Goal: Task Accomplishment & Management: Use online tool/utility

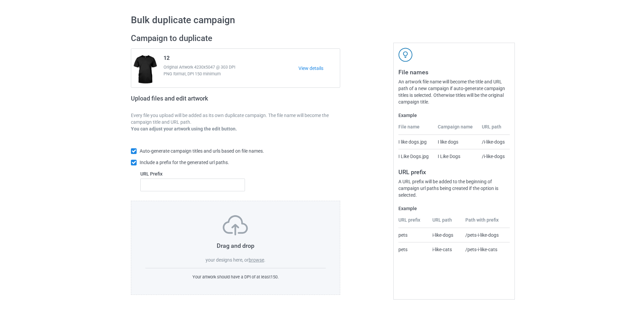
scroll to position [19, 0]
click at [258, 258] on label "browse" at bounding box center [256, 260] width 15 height 5
click at [0, 0] on input "browse" at bounding box center [0, 0] width 0 height 0
click at [9, 146] on div "Bulk duplicate campaign Campaign to duplicate 12 Original Artwork 4230x5047 @ 3…" at bounding box center [320, 154] width 641 height 309
click at [261, 259] on label "browse" at bounding box center [256, 260] width 15 height 5
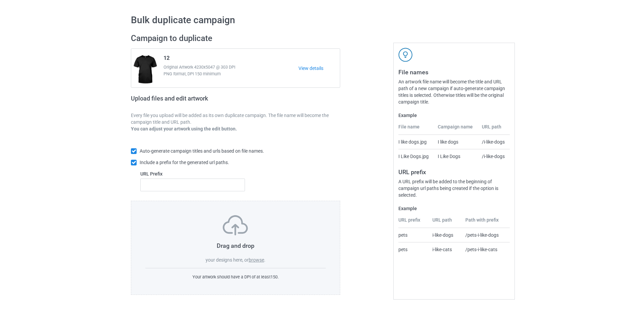
click at [0, 0] on input "browse" at bounding box center [0, 0] width 0 height 0
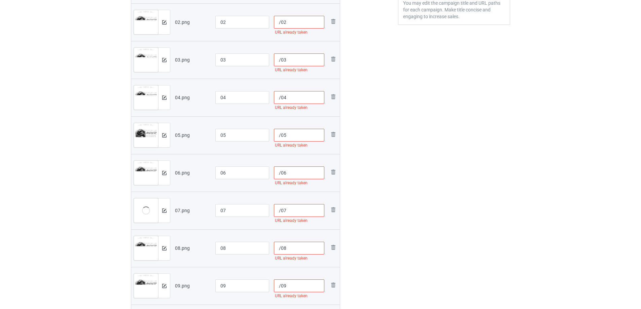
scroll to position [154, 0]
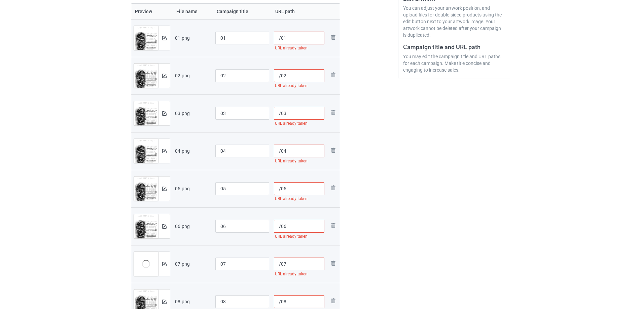
click at [289, 42] on input "/01" at bounding box center [299, 38] width 51 height 13
drag, startPoint x: 303, startPoint y: 39, endPoint x: 286, endPoint y: 37, distance: 16.7
click at [286, 37] on input "/0112345" at bounding box center [299, 38] width 51 height 13
type input "/0112345"
click at [300, 77] on input "/02" at bounding box center [299, 75] width 51 height 13
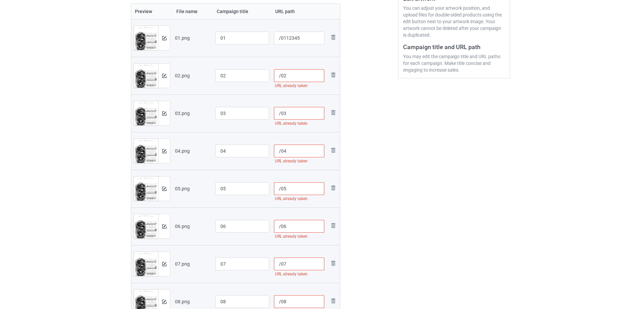
paste input "12345"
type input "/0212345"
click at [291, 113] on input "/03" at bounding box center [299, 113] width 51 height 13
paste input "12345"
click at [290, 154] on input "/04" at bounding box center [299, 151] width 51 height 13
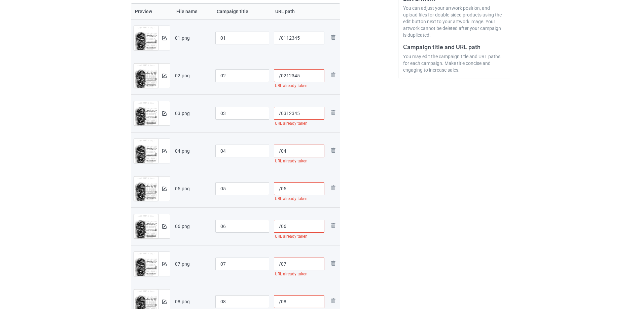
type input "/03"
paste input "12345"
type input "/0412345"
click at [290, 182] on td "/05 URL already taken" at bounding box center [300, 189] width 56 height 38
click at [294, 194] on input "/05" at bounding box center [299, 188] width 51 height 13
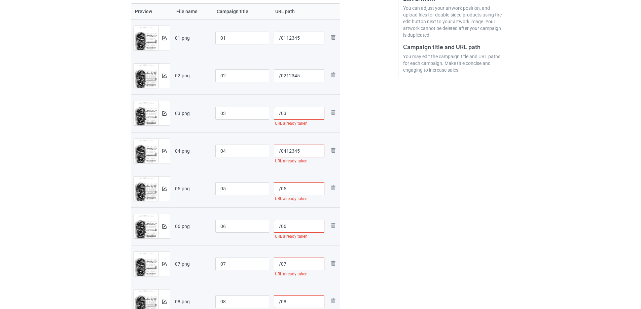
paste input "12345"
type input "/0512345"
click at [292, 225] on input "/06" at bounding box center [299, 226] width 51 height 13
paste input "12345"
type input "/0612345"
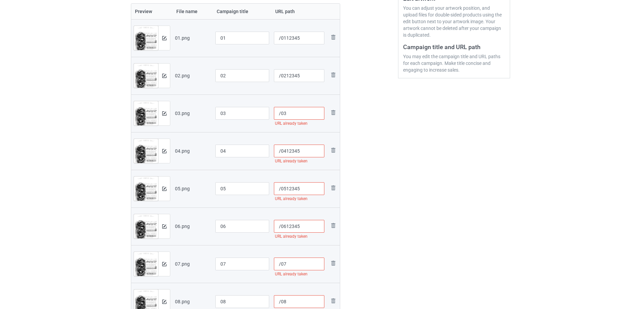
click at [292, 270] on input "/07" at bounding box center [299, 264] width 51 height 13
paste input "12345"
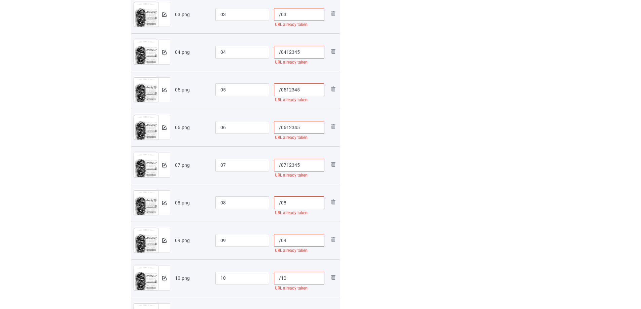
scroll to position [254, 0]
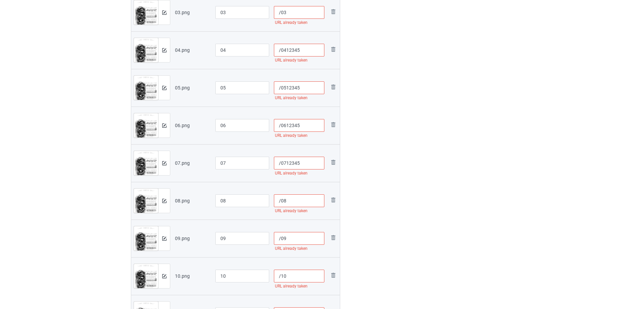
type input "/0712345"
click at [287, 200] on input "/08" at bounding box center [299, 201] width 51 height 13
paste input "12345"
type input "/0812345"
click at [290, 241] on input "/09" at bounding box center [299, 238] width 51 height 13
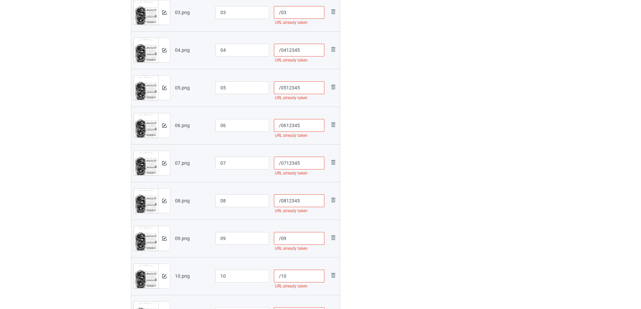
paste input "12345"
type input "/0912345"
click at [295, 275] on input "/10" at bounding box center [299, 276] width 51 height 13
paste input "12345"
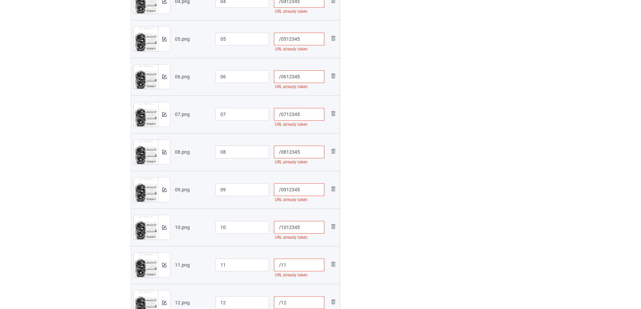
scroll to position [322, 0]
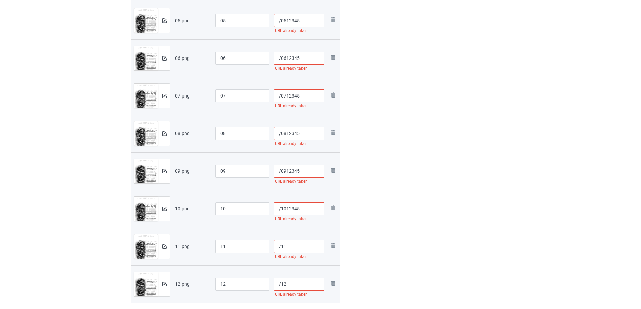
type input "/1012345"
click at [296, 250] on input "/11" at bounding box center [299, 246] width 51 height 13
paste input "12345"
type input "/11"
click at [291, 286] on input "/12" at bounding box center [299, 284] width 51 height 13
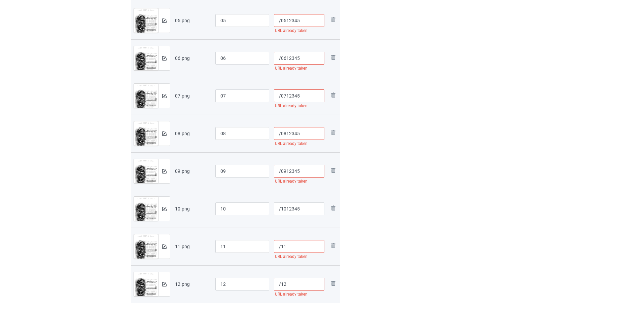
paste input "12345"
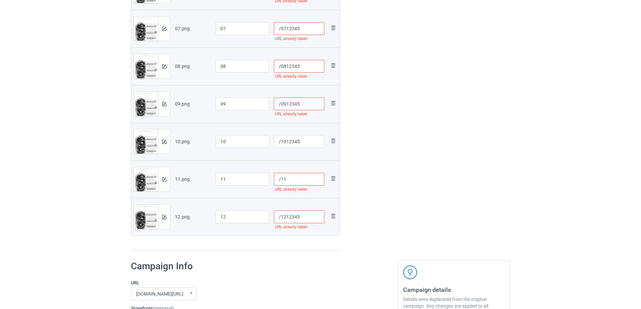
scroll to position [355, 0]
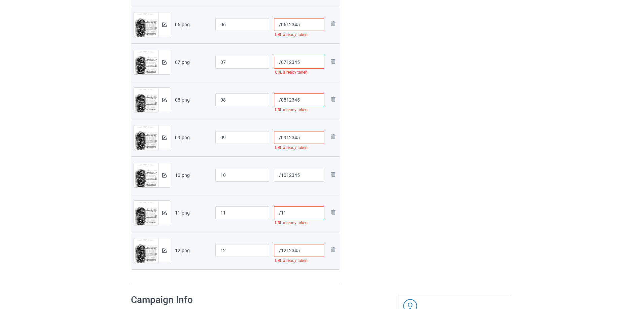
type input "/1212345"
click at [297, 206] on td "/11 URL already taken" at bounding box center [300, 213] width 56 height 38
click at [296, 212] on input "/11" at bounding box center [299, 213] width 51 height 13
paste input "12345"
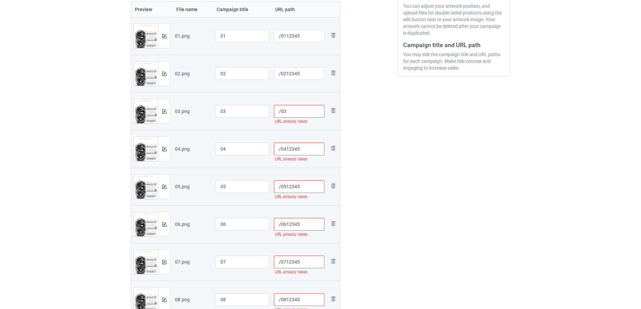
scroll to position [154, 0]
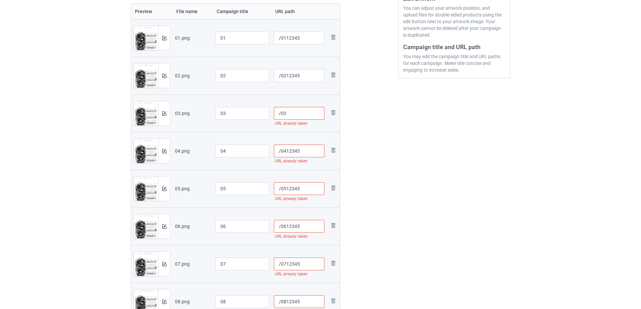
type input "/1112345"
click at [295, 119] on input "/03" at bounding box center [299, 113] width 51 height 13
paste input "12345"
type input "/0312345"
click at [305, 153] on input "/0412345" at bounding box center [299, 151] width 51 height 13
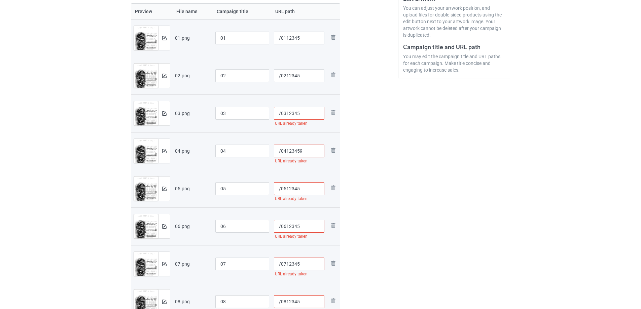
type input "/04123459"
click at [308, 118] on input "/0312345" at bounding box center [299, 113] width 51 height 13
type input "/03123459"
click at [304, 72] on input "/0212345" at bounding box center [299, 75] width 51 height 13
type input "/02123459"
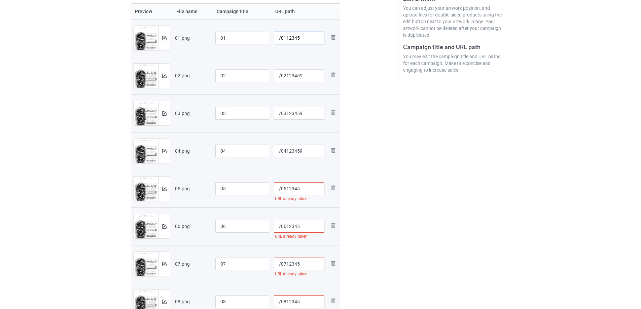
click at [303, 38] on input "/0112345" at bounding box center [299, 38] width 51 height 13
type input "/01123459"
click at [310, 190] on input "/0512345" at bounding box center [299, 188] width 51 height 13
type input "/05123459"
click at [302, 225] on input "/0612345" at bounding box center [299, 226] width 51 height 13
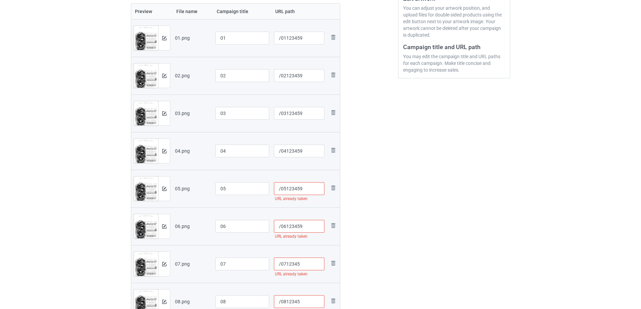
type input "/06123459"
click at [309, 263] on input "/0712345" at bounding box center [299, 264] width 51 height 13
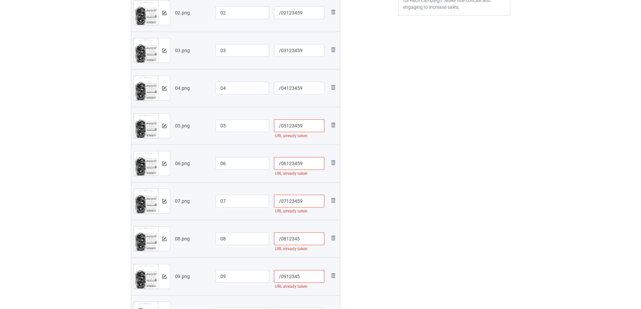
scroll to position [221, 0]
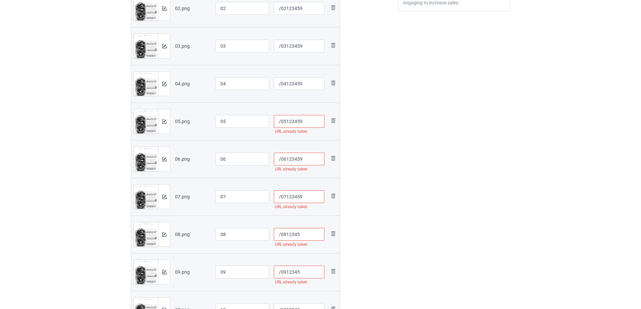
type input "/07123459"
click at [308, 239] on input "/0812345" at bounding box center [299, 234] width 51 height 13
type input "/08123459"
click at [301, 269] on input "/0912345" at bounding box center [299, 272] width 51 height 13
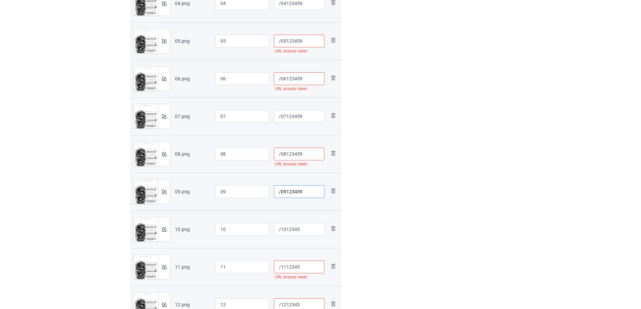
scroll to position [322, 0]
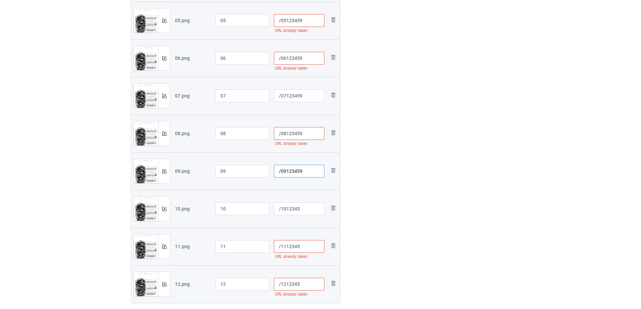
type input "/09123459"
click at [311, 213] on input "/1012345" at bounding box center [299, 209] width 51 height 13
type input "/10123459"
click at [311, 248] on input "/1112345" at bounding box center [299, 246] width 51 height 13
type input "/11123459"
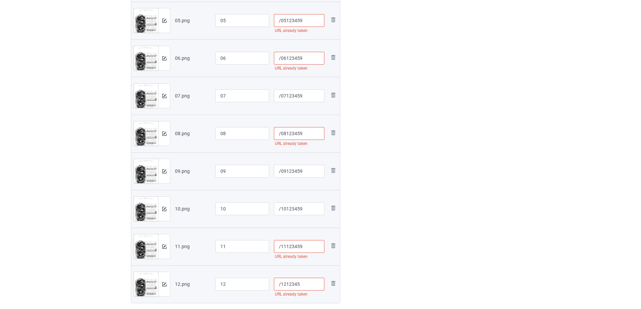
click at [309, 283] on input "/1212345" at bounding box center [299, 284] width 51 height 13
type input "/12123459"
click at [309, 248] on input "/11123459" at bounding box center [299, 246] width 51 height 13
type input "/11123459"
click at [307, 134] on input "/08123459" at bounding box center [299, 133] width 51 height 13
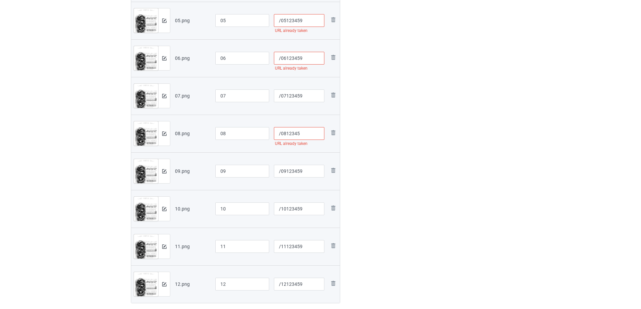
type input "/08123459"
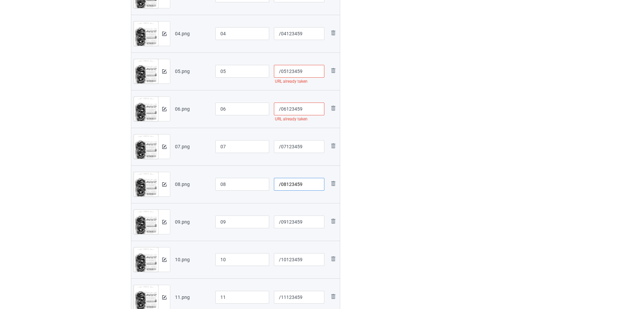
scroll to position [254, 0]
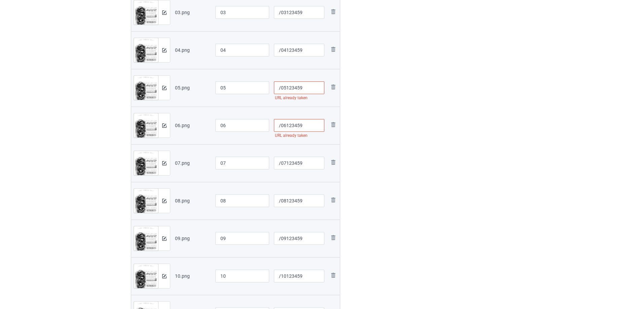
click at [304, 125] on input "/06123459" at bounding box center [299, 125] width 51 height 13
type input "/06123459"
click at [310, 85] on input "/05123459" at bounding box center [299, 87] width 51 height 13
type input "/05123459"
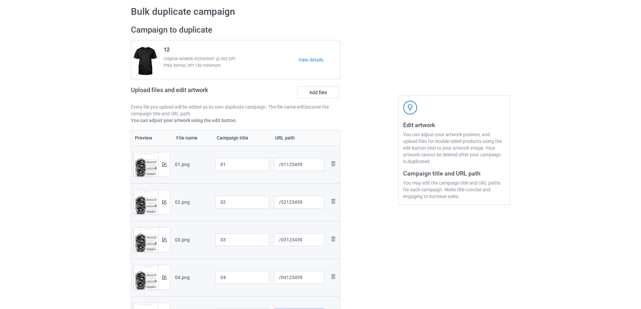
scroll to position [0, 0]
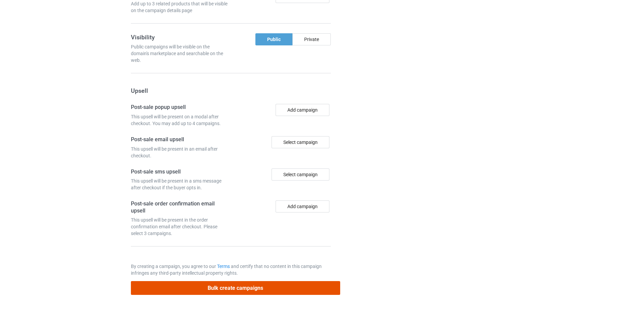
click at [196, 283] on button "Bulk create campaigns" at bounding box center [235, 288] width 209 height 14
